Goal: Communication & Community: Participate in discussion

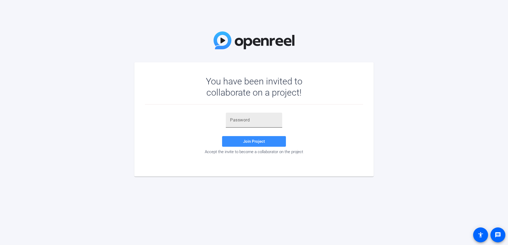
click at [259, 118] on input "text" at bounding box center [254, 120] width 48 height 6
paste input "-7tx38"
type input "-7tx38"
click at [269, 138] on span at bounding box center [254, 141] width 64 height 13
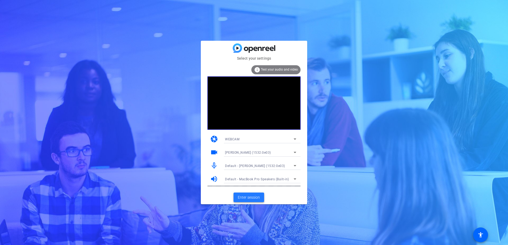
click at [253, 199] on span "Enter session" at bounding box center [249, 198] width 22 height 6
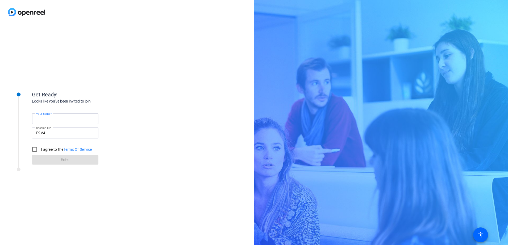
click at [65, 116] on input "Your name" at bounding box center [65, 119] width 58 height 6
type input "Jonathan"
click at [30, 148] on input "I agree to the Terms Of Service" at bounding box center [34, 149] width 11 height 11
checkbox input "true"
click at [66, 162] on span "Enter" at bounding box center [65, 160] width 9 height 6
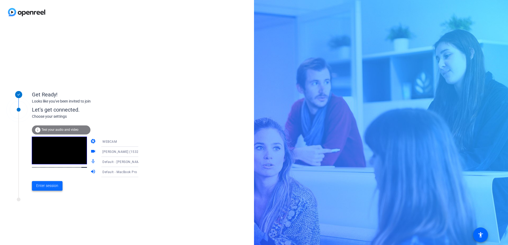
click at [50, 187] on span "Enter session" at bounding box center [47, 186] width 22 height 6
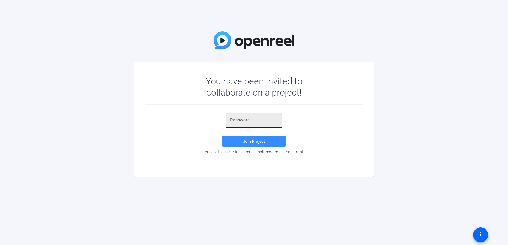
click at [257, 119] on input "text" at bounding box center [254, 120] width 48 height 6
paste input "S1Zdo("
type input "S1Zdo("
click at [256, 141] on span "Join Project" at bounding box center [254, 141] width 22 height 5
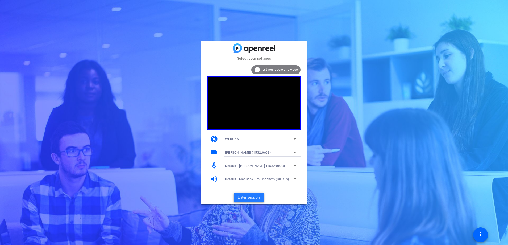
click at [255, 197] on span "Enter session" at bounding box center [249, 198] width 22 height 6
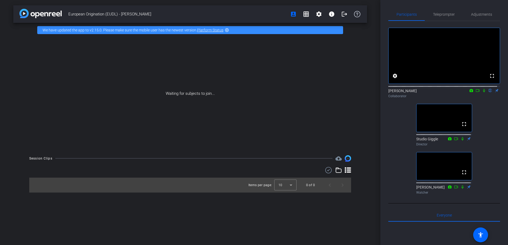
click at [228, 30] on mat-icon "highlight_off" at bounding box center [227, 30] width 4 height 4
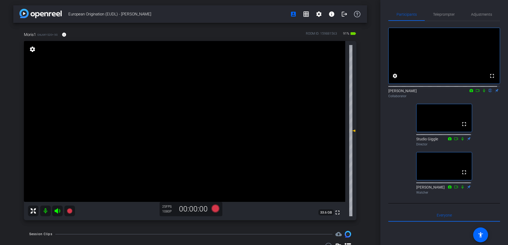
click at [482, 92] on icon at bounding box center [484, 91] width 4 height 4
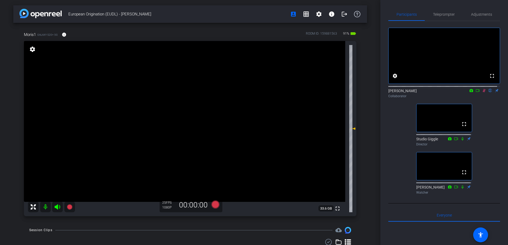
click at [483, 92] on icon at bounding box center [484, 90] width 3 height 3
click at [47, 207] on mat-icon at bounding box center [45, 206] width 11 height 11
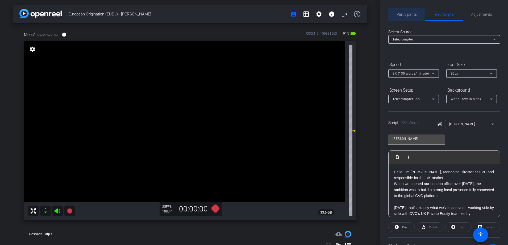
click at [406, 14] on span "Participants" at bounding box center [407, 15] width 20 height 4
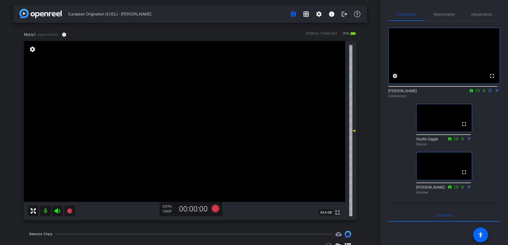
click at [482, 92] on icon at bounding box center [484, 91] width 4 height 4
click at [476, 92] on icon at bounding box center [478, 91] width 4 height 4
click at [483, 92] on icon at bounding box center [484, 91] width 4 height 4
click at [476, 92] on icon at bounding box center [478, 91] width 4 height 4
click at [483, 92] on icon at bounding box center [484, 90] width 3 height 3
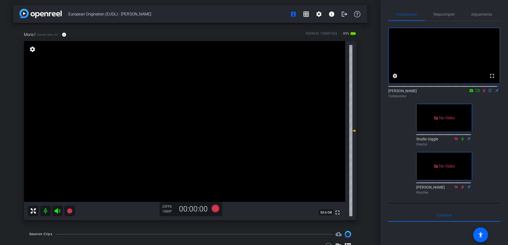
click at [476, 92] on icon at bounding box center [478, 91] width 4 height 4
click at [482, 92] on icon at bounding box center [484, 91] width 4 height 4
click at [488, 93] on mat-icon "flip" at bounding box center [491, 90] width 6 height 5
click at [482, 92] on icon at bounding box center [484, 91] width 4 height 4
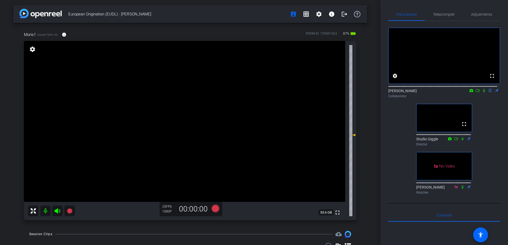
click at [476, 92] on icon at bounding box center [478, 91] width 4 height 4
click at [483, 92] on icon at bounding box center [484, 90] width 3 height 3
click at [476, 92] on icon at bounding box center [478, 91] width 4 height 4
click at [489, 92] on icon at bounding box center [491, 91] width 4 height 4
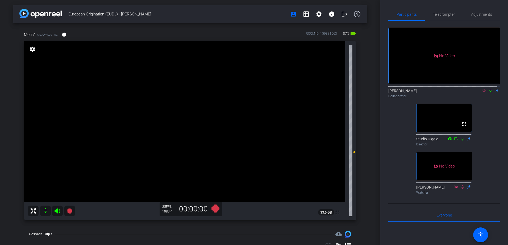
click at [489, 92] on icon at bounding box center [491, 91] width 4 height 4
click at [483, 92] on icon at bounding box center [484, 90] width 3 height 3
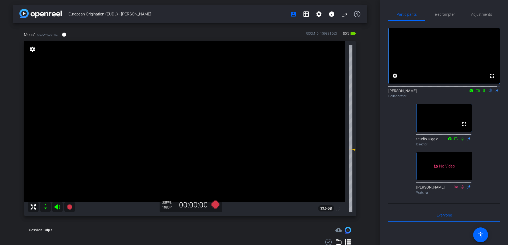
click at [482, 92] on icon at bounding box center [484, 91] width 4 height 4
click at [476, 92] on icon at bounding box center [478, 91] width 4 height 4
click at [482, 92] on icon at bounding box center [484, 91] width 4 height 4
click at [483, 92] on icon at bounding box center [484, 90] width 3 height 3
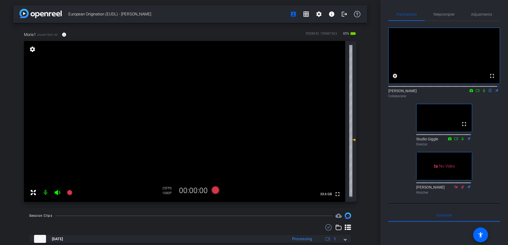
click at [483, 92] on icon at bounding box center [484, 90] width 2 height 3
click at [476, 92] on icon at bounding box center [478, 91] width 4 height 4
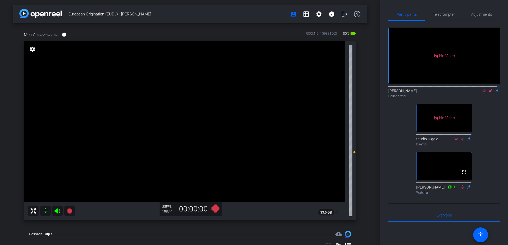
click at [489, 92] on icon at bounding box center [491, 91] width 4 height 4
click at [482, 92] on icon at bounding box center [484, 91] width 4 height 4
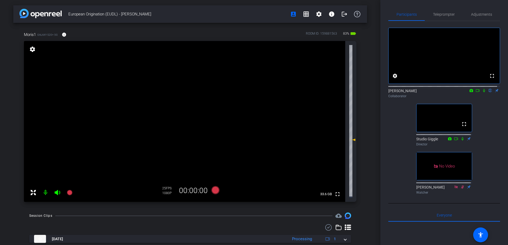
click at [482, 92] on icon at bounding box center [484, 91] width 4 height 4
click at [477, 93] on mat-icon at bounding box center [478, 90] width 6 height 5
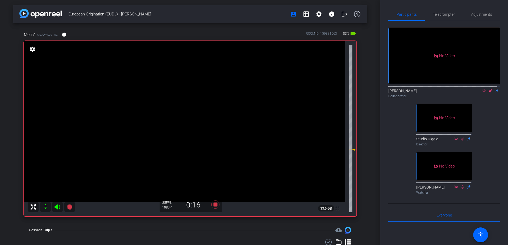
click at [489, 92] on icon at bounding box center [491, 91] width 4 height 4
click at [489, 92] on icon at bounding box center [490, 90] width 3 height 3
click at [490, 92] on icon at bounding box center [491, 90] width 2 height 3
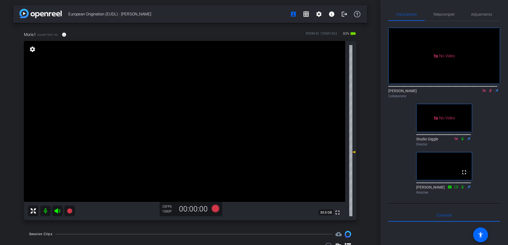
click at [489, 92] on icon at bounding box center [491, 91] width 4 height 4
click at [482, 92] on icon at bounding box center [484, 91] width 4 height 4
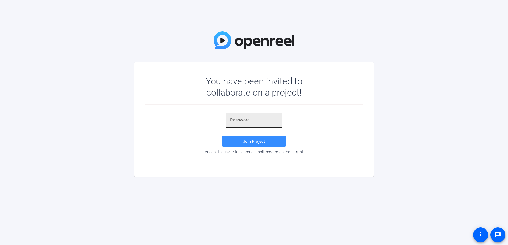
click at [256, 121] on input "text" at bounding box center [254, 120] width 48 height 6
paste input "B#pQwW"
type input "B#pQwW"
click at [272, 141] on span at bounding box center [254, 141] width 64 height 13
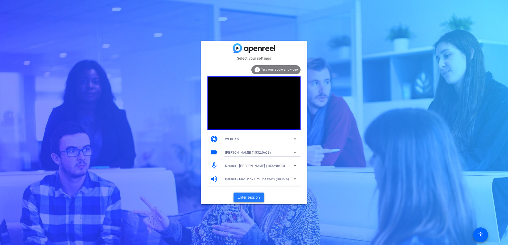
click at [258, 198] on span "Enter session" at bounding box center [249, 198] width 22 height 6
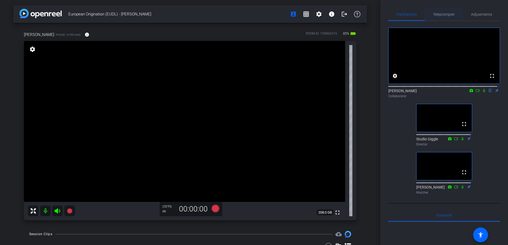
click at [447, 14] on span "Teleprompter" at bounding box center [444, 15] width 22 height 4
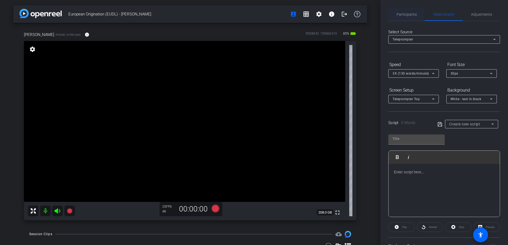
type input "[PERSON_NAME]"
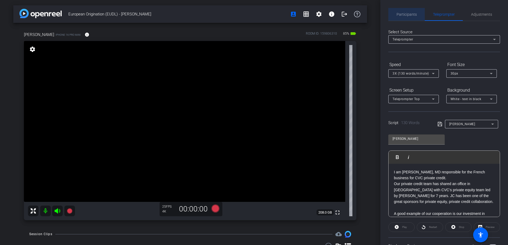
click at [413, 15] on span "Participants" at bounding box center [407, 15] width 20 height 4
click at [413, 13] on span "Participants" at bounding box center [407, 15] width 20 height 4
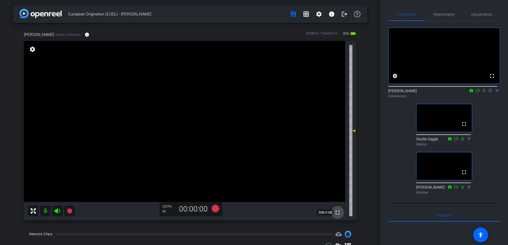
click at [335, 214] on mat-icon "fullscreen" at bounding box center [338, 212] width 6 height 6
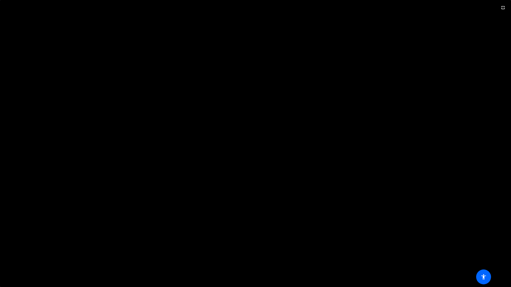
click at [341, 219] on video at bounding box center [255, 143] width 511 height 287
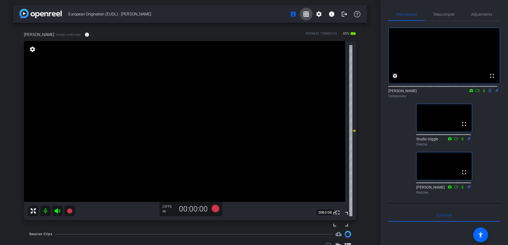
click at [304, 17] on mat-icon "grid_on" at bounding box center [306, 14] width 6 height 6
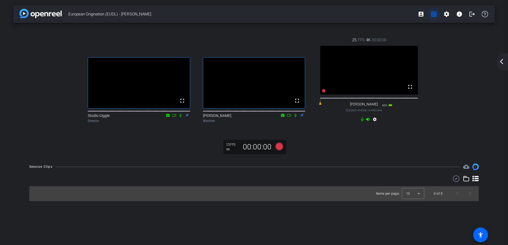
click at [431, 15] on mat-icon "grid_on" at bounding box center [434, 14] width 6 height 6
click at [434, 13] on mat-icon "grid_on" at bounding box center [434, 14] width 6 height 6
click at [421, 14] on mat-icon "account_box" at bounding box center [421, 14] width 6 height 6
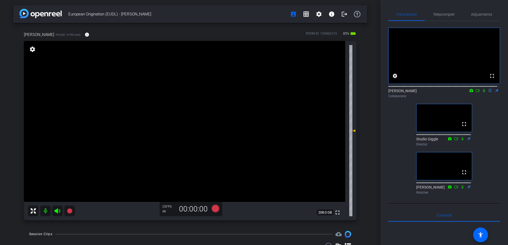
click at [31, 208] on icon at bounding box center [33, 211] width 6 height 6
click at [34, 209] on icon at bounding box center [33, 211] width 6 height 6
click at [488, 93] on mat-icon "flip" at bounding box center [491, 90] width 6 height 5
click at [482, 92] on icon at bounding box center [484, 91] width 4 height 4
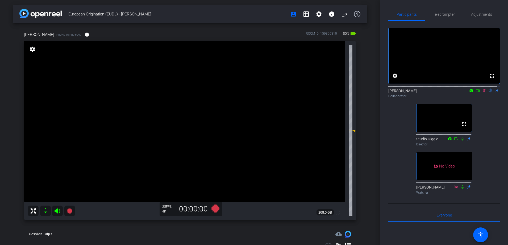
click at [483, 92] on icon at bounding box center [484, 90] width 3 height 3
click at [482, 92] on icon at bounding box center [484, 91] width 4 height 4
click at [476, 92] on icon at bounding box center [478, 91] width 4 height 4
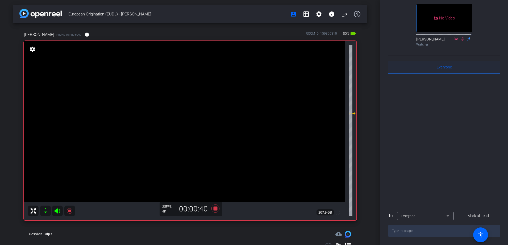
scroll to position [158, 0]
click at [428, 218] on div "Everyone" at bounding box center [424, 215] width 45 height 7
click at [431, 234] on mat-option "Studio Giggle" at bounding box center [426, 235] width 56 height 9
click at [450, 232] on textarea at bounding box center [445, 231] width 112 height 12
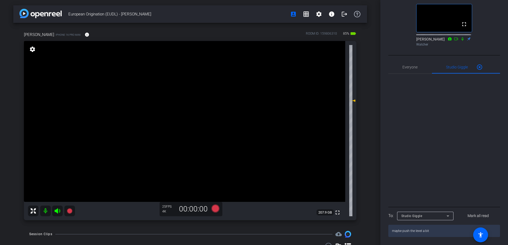
type textarea "maybe push the level a bit?"
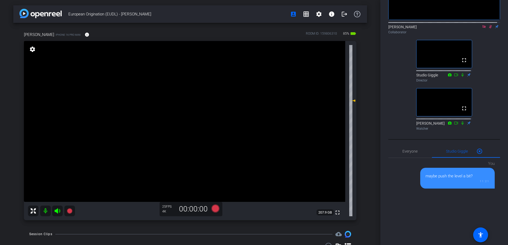
scroll to position [0, 0]
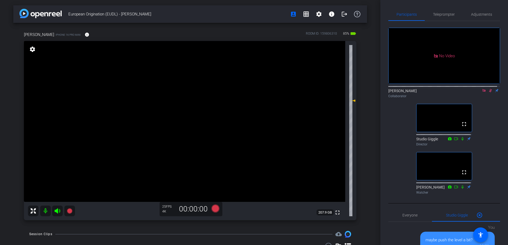
click at [483, 92] on icon at bounding box center [484, 90] width 3 height 3
click at [482, 92] on icon at bounding box center [484, 91] width 4 height 4
drag, startPoint x: 476, startPoint y: 96, endPoint x: 480, endPoint y: 107, distance: 12.0
click at [480, 107] on div "fullscreen settings [PERSON_NAME] flip Collaborator fullscreen Studio Giggle Di…" at bounding box center [445, 108] width 112 height 175
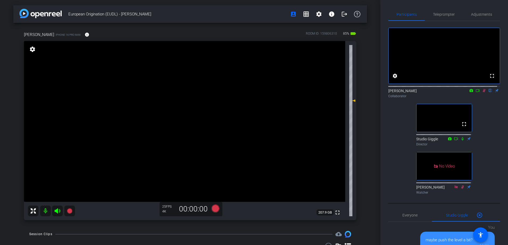
click at [482, 92] on icon at bounding box center [484, 91] width 4 height 4
click at [476, 92] on icon at bounding box center [478, 91] width 4 height 4
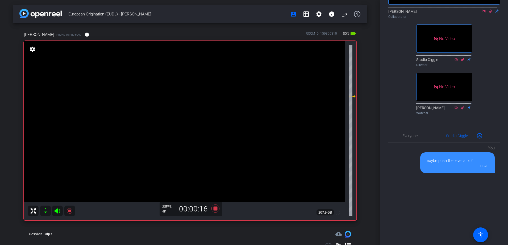
scroll to position [158, 0]
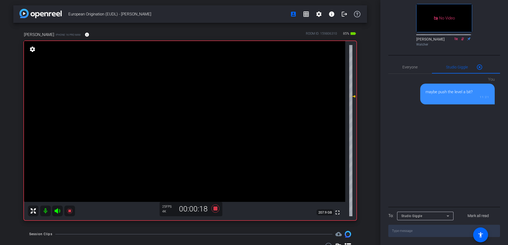
click at [448, 232] on textarea at bounding box center [445, 231] width 112 height 12
type textarea "do you think her eyes are moving too much?"
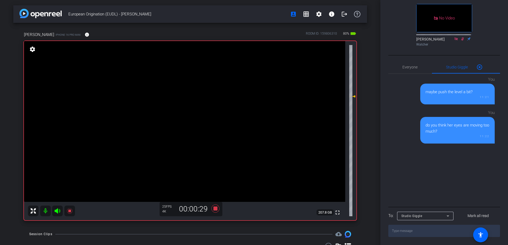
type textarea "t"
type textarea "nothing we can do about it"
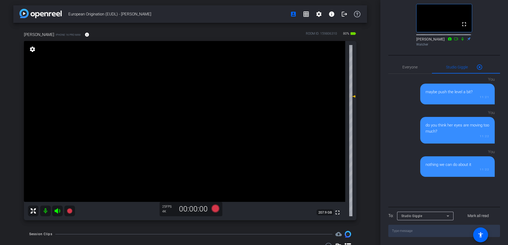
scroll to position [0, 0]
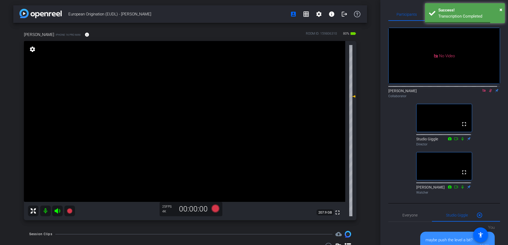
click at [483, 92] on icon at bounding box center [484, 90] width 3 height 3
click at [482, 92] on icon at bounding box center [484, 91] width 4 height 4
click at [488, 93] on mat-icon "flip" at bounding box center [491, 90] width 6 height 5
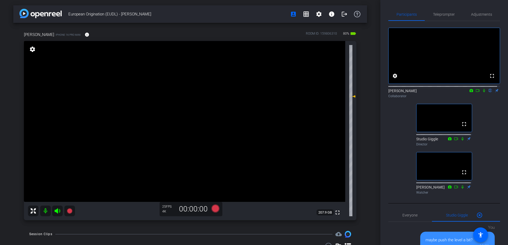
click at [488, 93] on mat-icon "flip" at bounding box center [491, 90] width 6 height 5
click at [482, 92] on icon at bounding box center [484, 91] width 4 height 4
click at [477, 93] on mat-icon at bounding box center [478, 90] width 6 height 5
click at [483, 92] on icon at bounding box center [484, 90] width 3 height 3
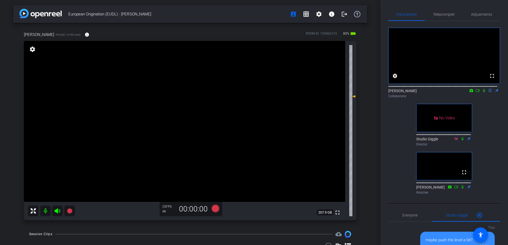
click at [483, 92] on icon at bounding box center [484, 90] width 2 height 3
click at [476, 92] on icon at bounding box center [478, 91] width 4 height 4
click at [489, 92] on icon at bounding box center [491, 91] width 4 height 4
click at [482, 92] on icon at bounding box center [484, 91] width 4 height 4
click at [483, 92] on icon at bounding box center [484, 90] width 2 height 3
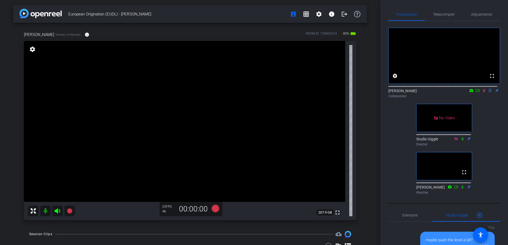
click at [477, 92] on icon at bounding box center [478, 91] width 4 height 4
click at [482, 92] on icon at bounding box center [484, 91] width 4 height 4
click at [478, 93] on mat-icon at bounding box center [478, 90] width 6 height 5
click at [489, 92] on icon at bounding box center [491, 91] width 4 height 4
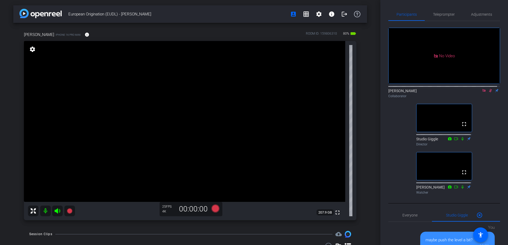
click at [489, 92] on icon at bounding box center [491, 91] width 4 height 4
click at [483, 92] on icon at bounding box center [484, 90] width 3 height 3
